Goal: Contribute content: Add original content to the website for others to see

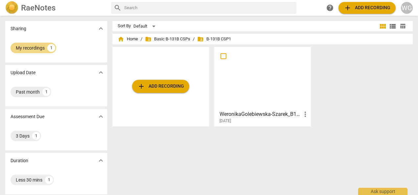
click at [365, 9] on span "add Add recording" at bounding box center [367, 8] width 47 height 8
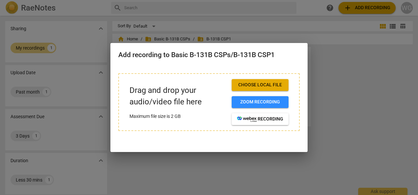
click at [253, 86] on span "Choose local file" at bounding box center [260, 85] width 46 height 7
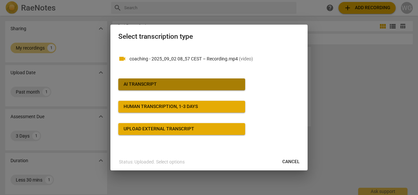
click at [155, 82] on div "AI Transcript" at bounding box center [140, 84] width 33 height 7
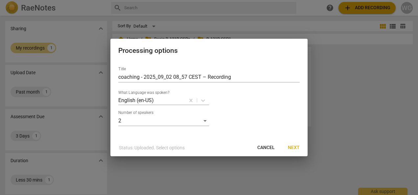
click at [298, 147] on span "Next" at bounding box center [294, 148] width 12 height 7
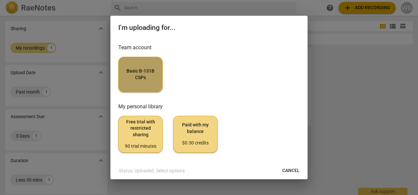
click at [144, 85] on button "Basic B-131B CSPs" at bounding box center [140, 75] width 44 height 36
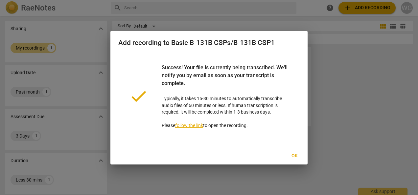
click at [296, 155] on span "Ok" at bounding box center [295, 156] width 11 height 7
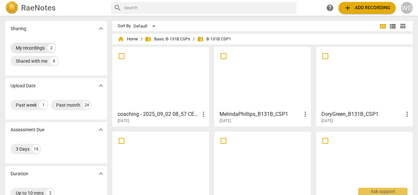
click at [33, 47] on div "My recordings" at bounding box center [30, 48] width 29 height 7
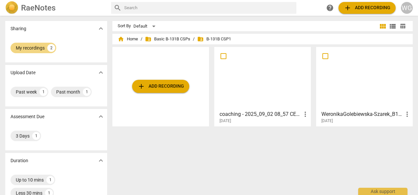
click at [305, 115] on span "more_vert" at bounding box center [306, 115] width 8 height 8
click at [312, 130] on li "Delete" at bounding box center [312, 130] width 25 height 16
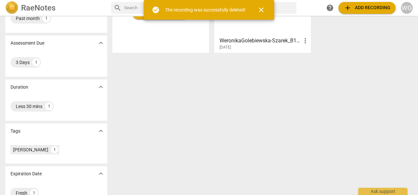
scroll to position [89, 0]
